Goal: Transaction & Acquisition: Subscribe to service/newsletter

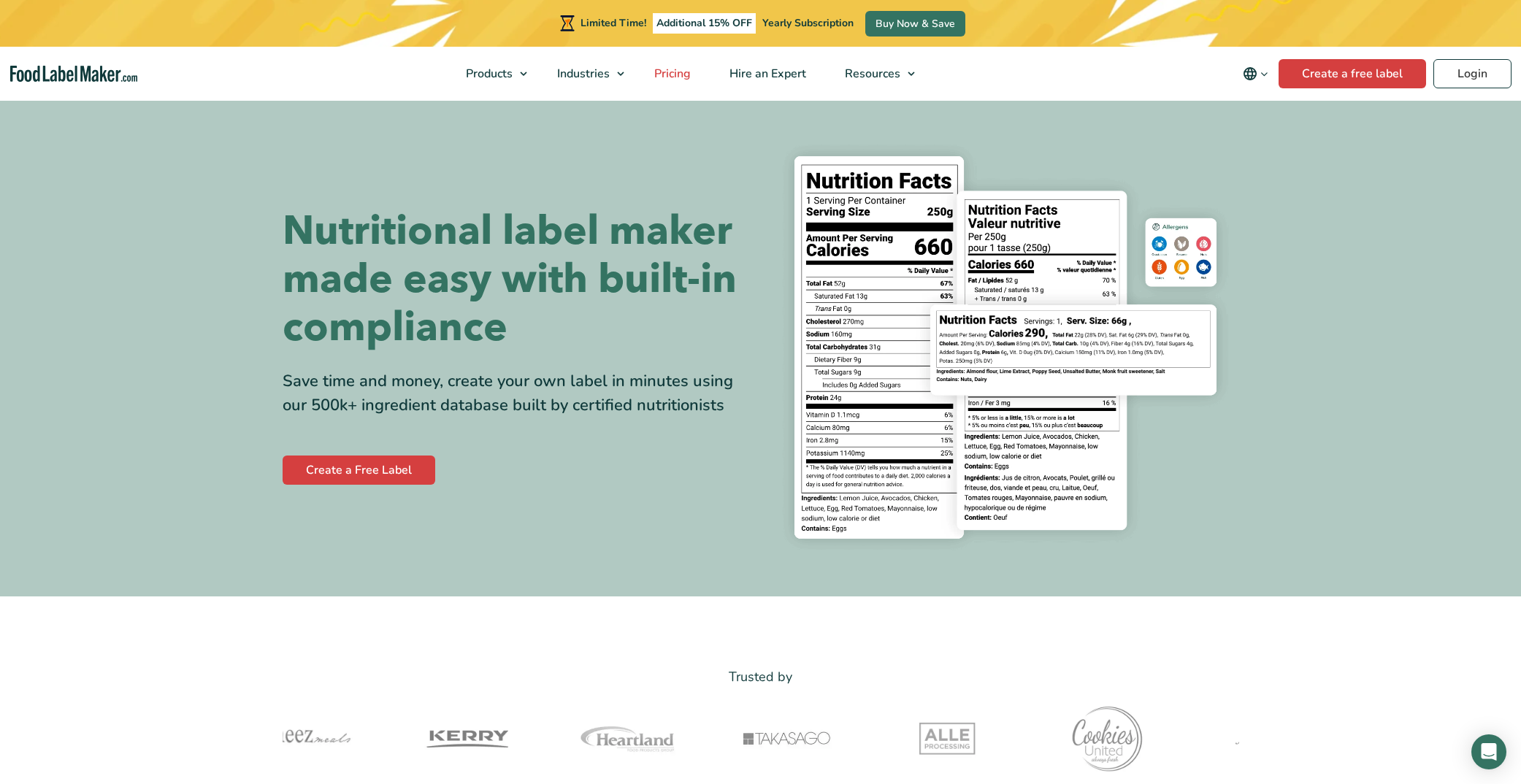
click at [672, 67] on span "Pricing" at bounding box center [671, 73] width 42 height 16
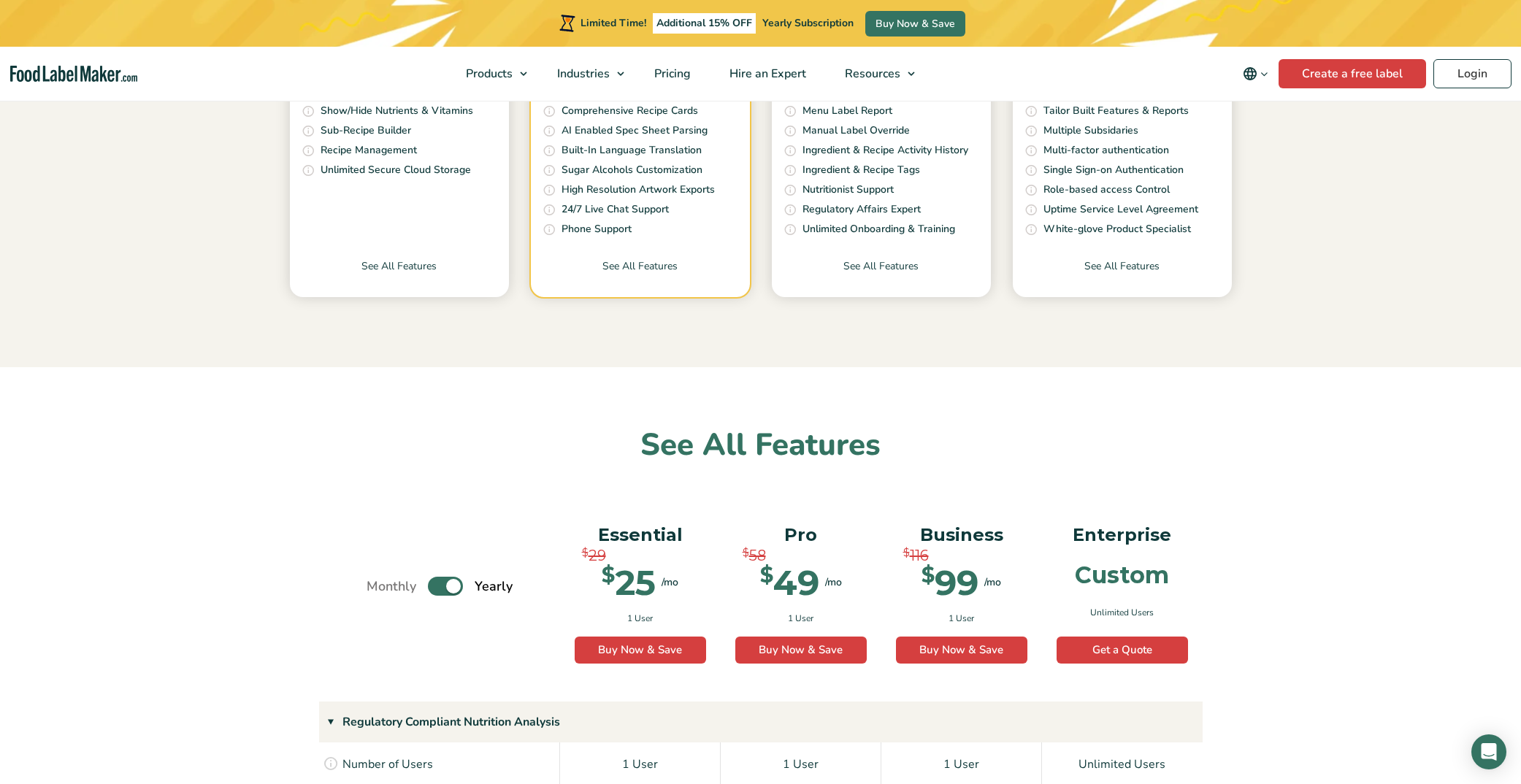
scroll to position [595, 0]
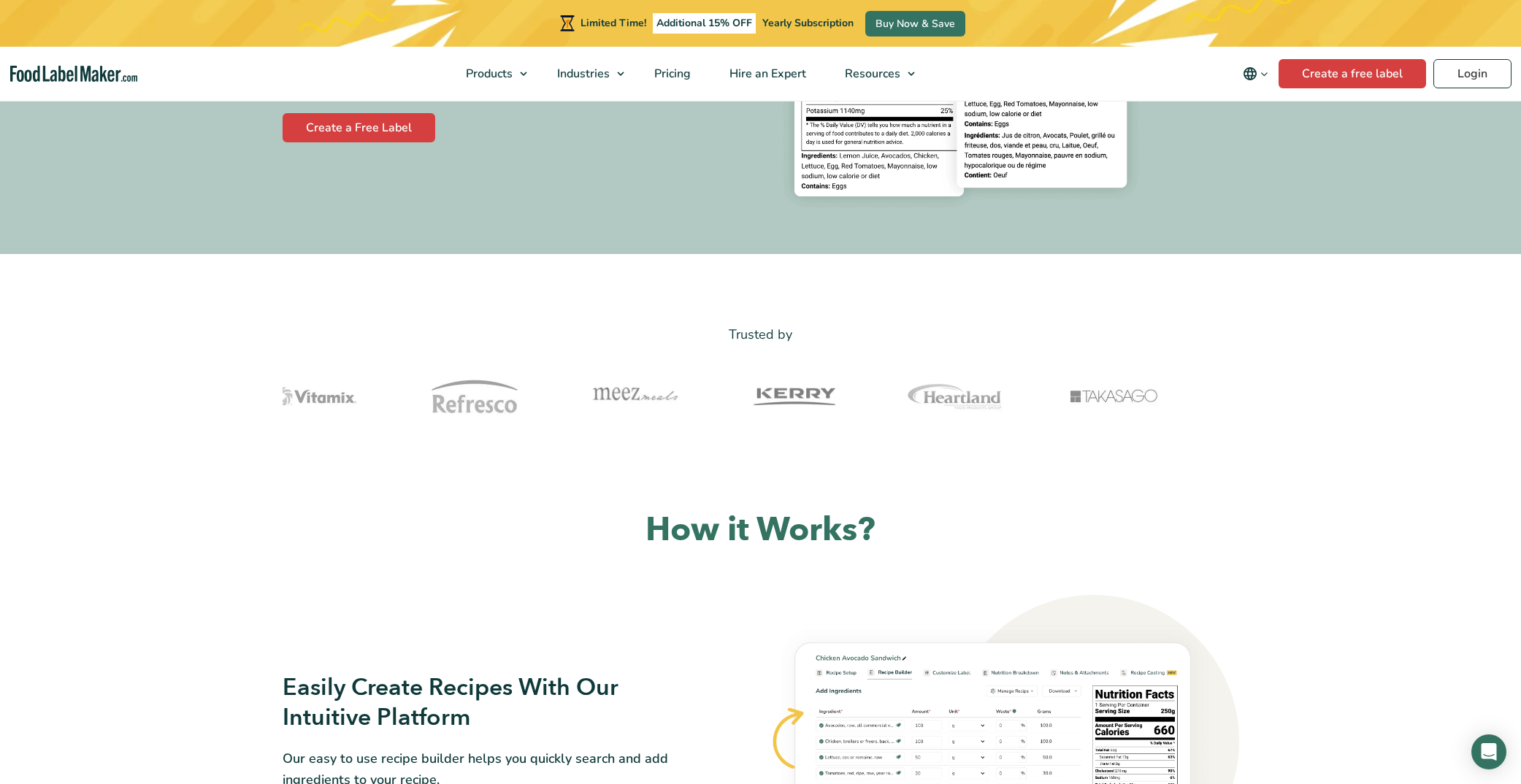
scroll to position [504, 0]
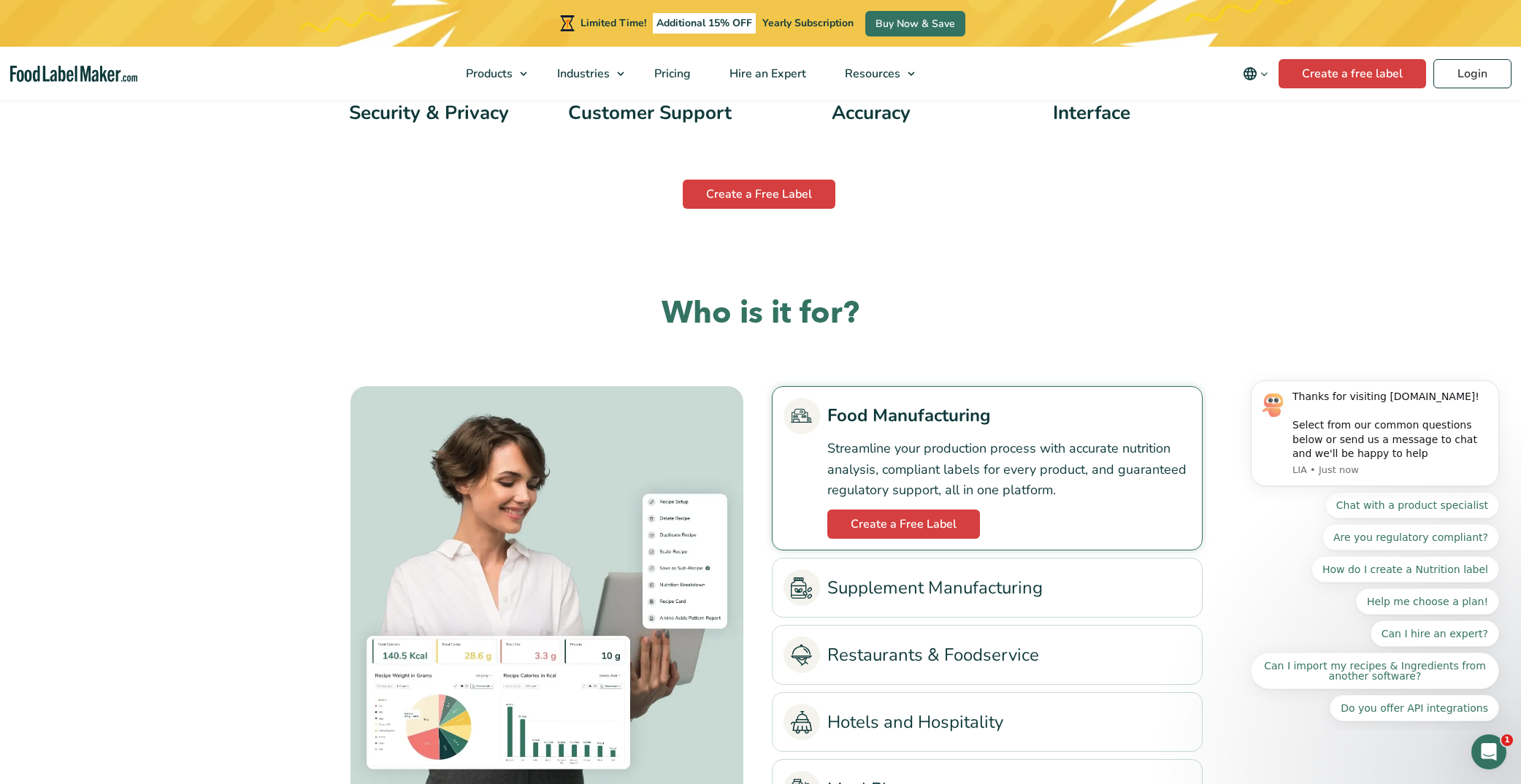
scroll to position [2979, 0]
